Goal: Task Accomplishment & Management: Use online tool/utility

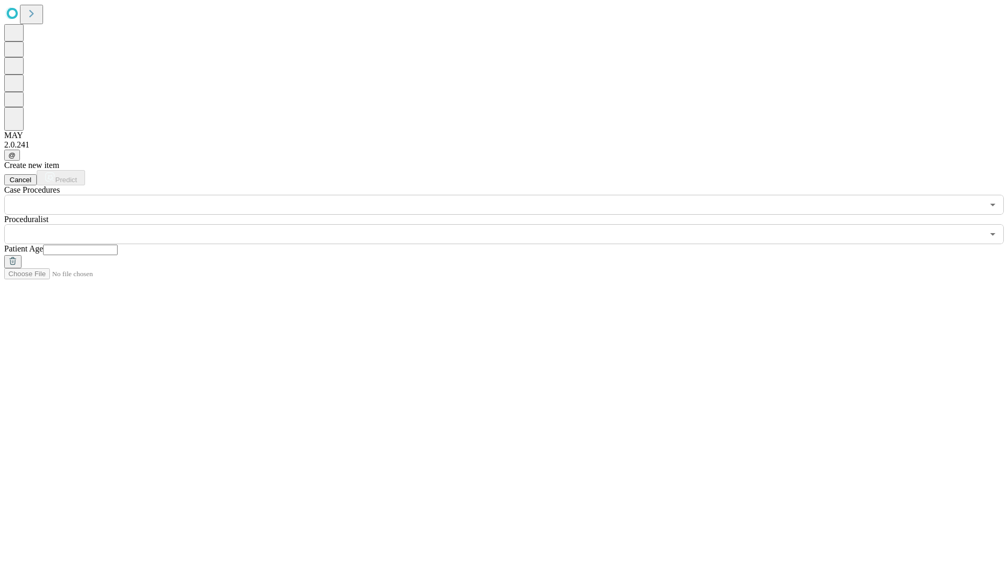
click at [118, 245] on input "text" at bounding box center [80, 250] width 75 height 11
type input "**"
click at [511, 224] on input "text" at bounding box center [493, 234] width 979 height 20
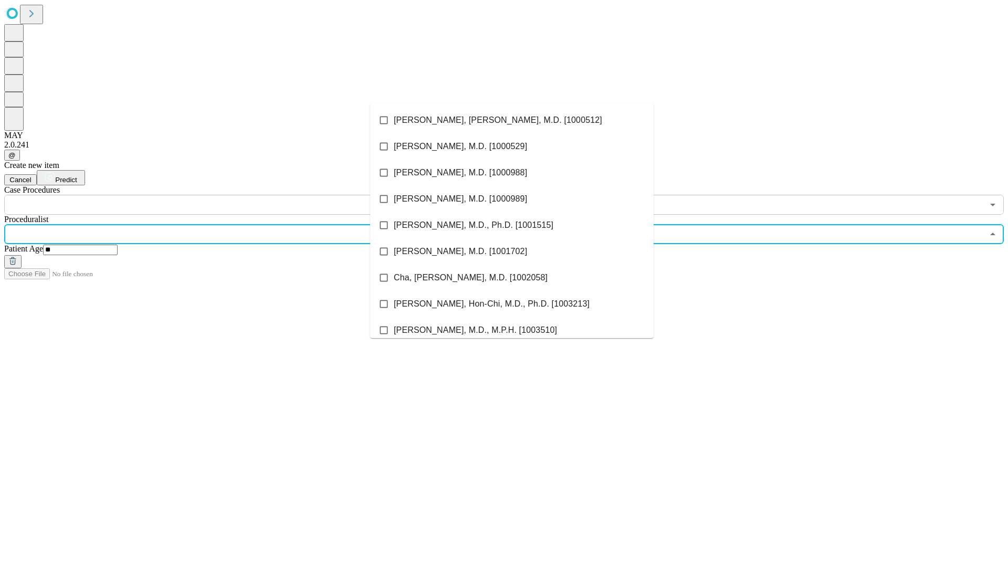
click at [512, 120] on li "[PERSON_NAME], [PERSON_NAME], M.D. [1000512]" at bounding box center [512, 120] width 284 height 26
